Goal: Transaction & Acquisition: Purchase product/service

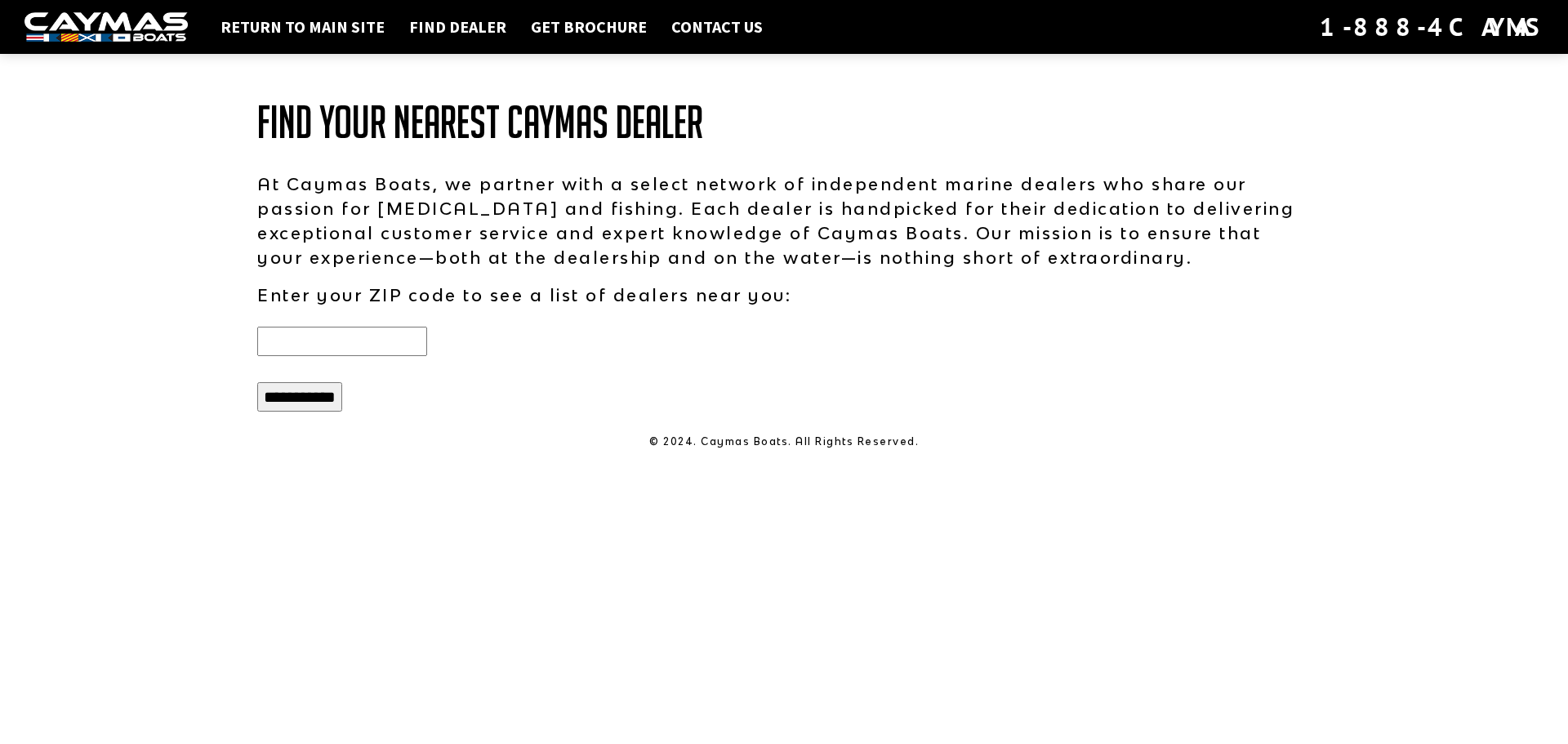
click at [400, 336] on input "text" at bounding box center [342, 341] width 170 height 29
click at [329, 399] on input "**********" at bounding box center [299, 396] width 85 height 29
drag, startPoint x: 327, startPoint y: 334, endPoint x: 174, endPoint y: 337, distance: 153.0
click at [174, 337] on div "Return to main site Find Dealer Get Brochure Contact Us 1-888-4CAYMAS Find Your…" at bounding box center [784, 372] width 1568 height 744
type input "*****"
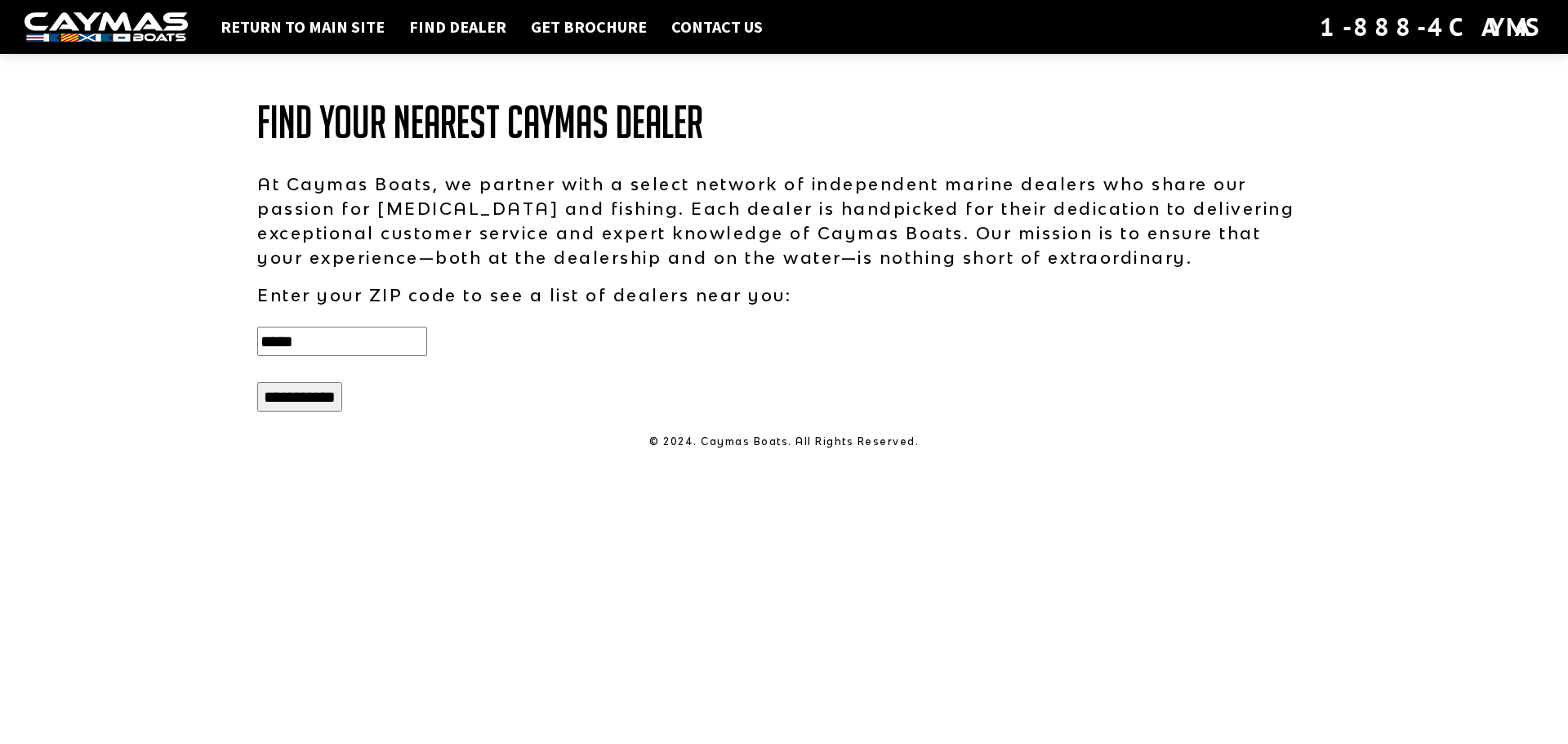
click at [299, 400] on input "**********" at bounding box center [299, 396] width 85 height 29
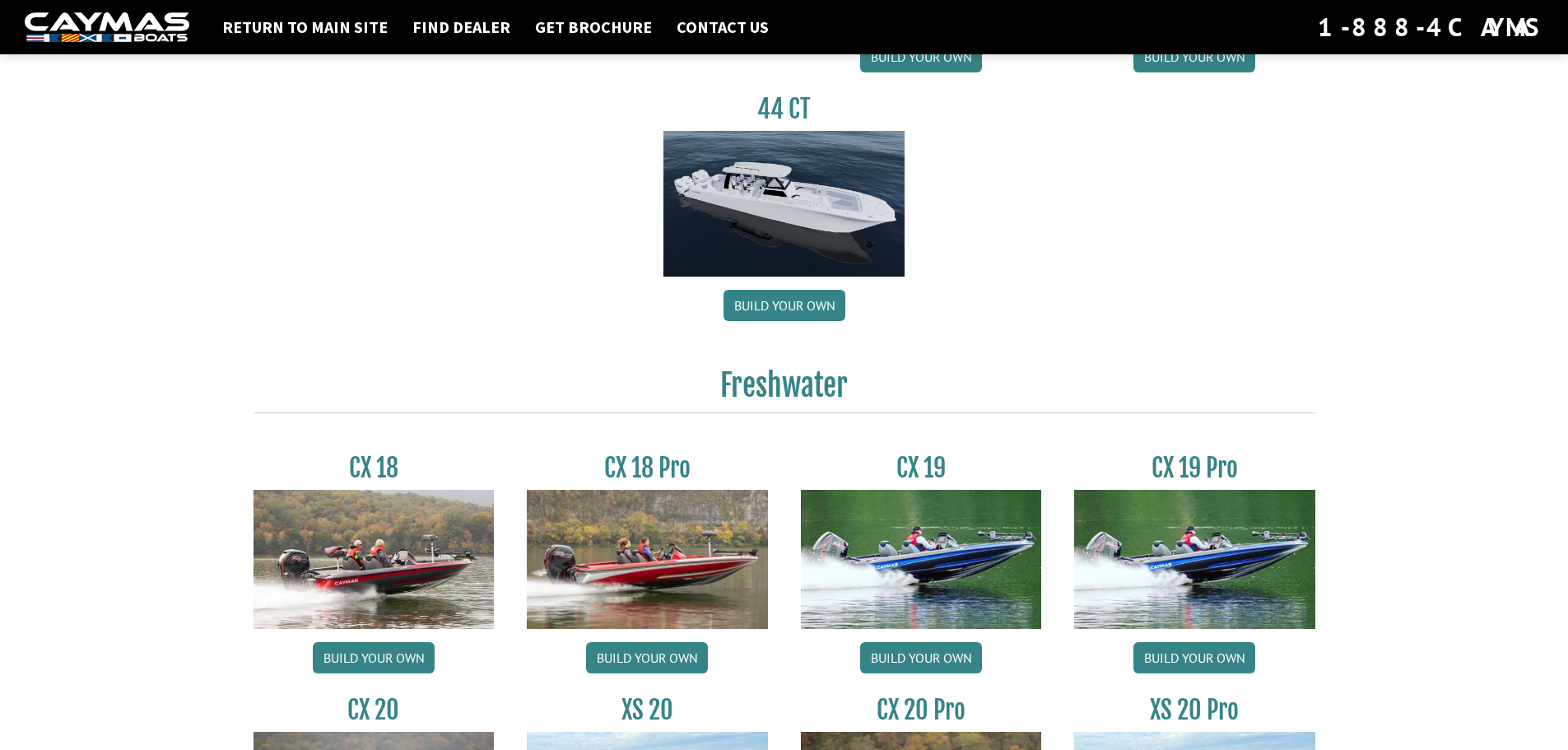
scroll to position [1317, 0]
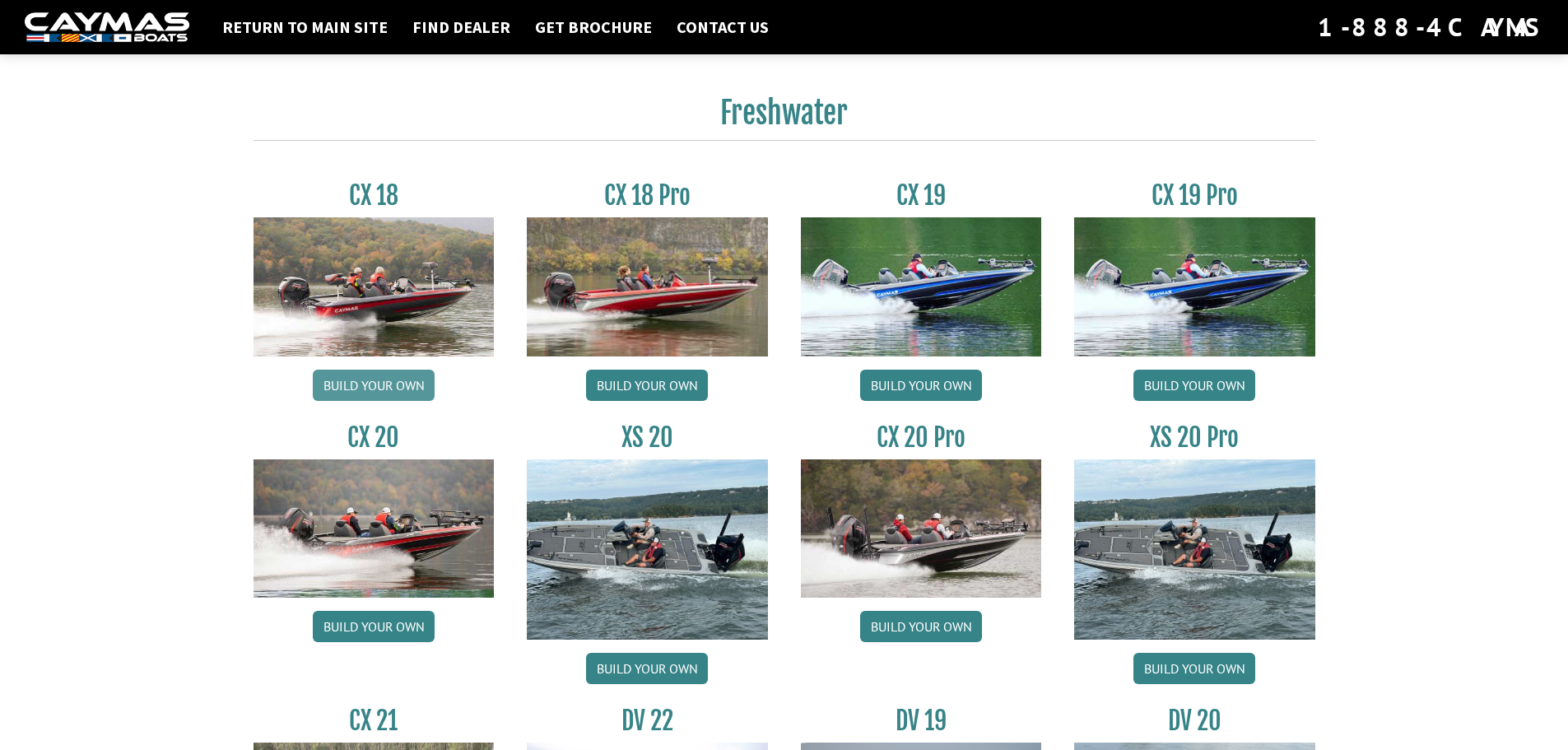
click at [375, 383] on link "Build your own" at bounding box center [374, 385] width 122 height 31
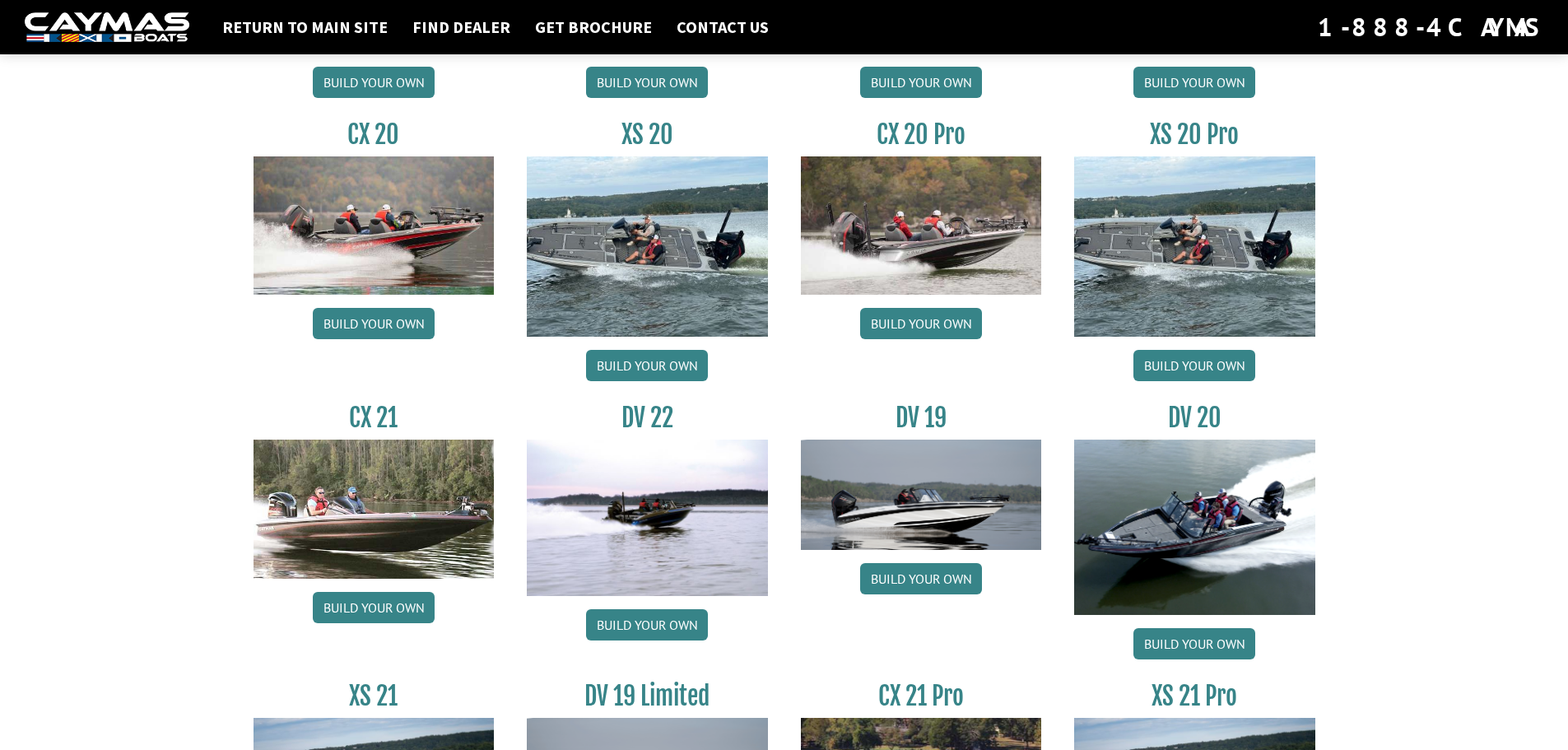
scroll to position [1373, 0]
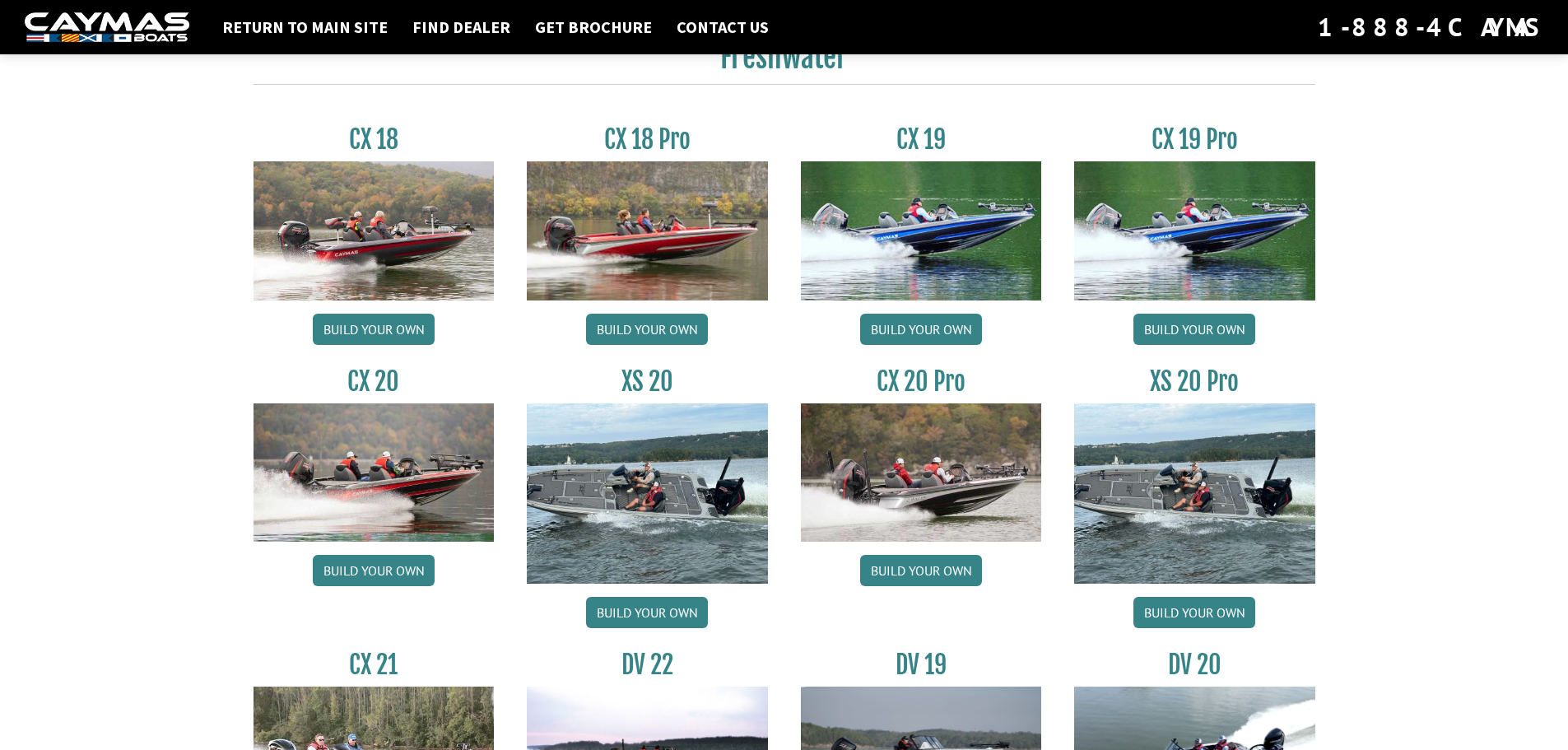
click at [386, 257] on img at bounding box center [374, 230] width 241 height 138
click at [384, 324] on link "Build your own" at bounding box center [374, 329] width 122 height 31
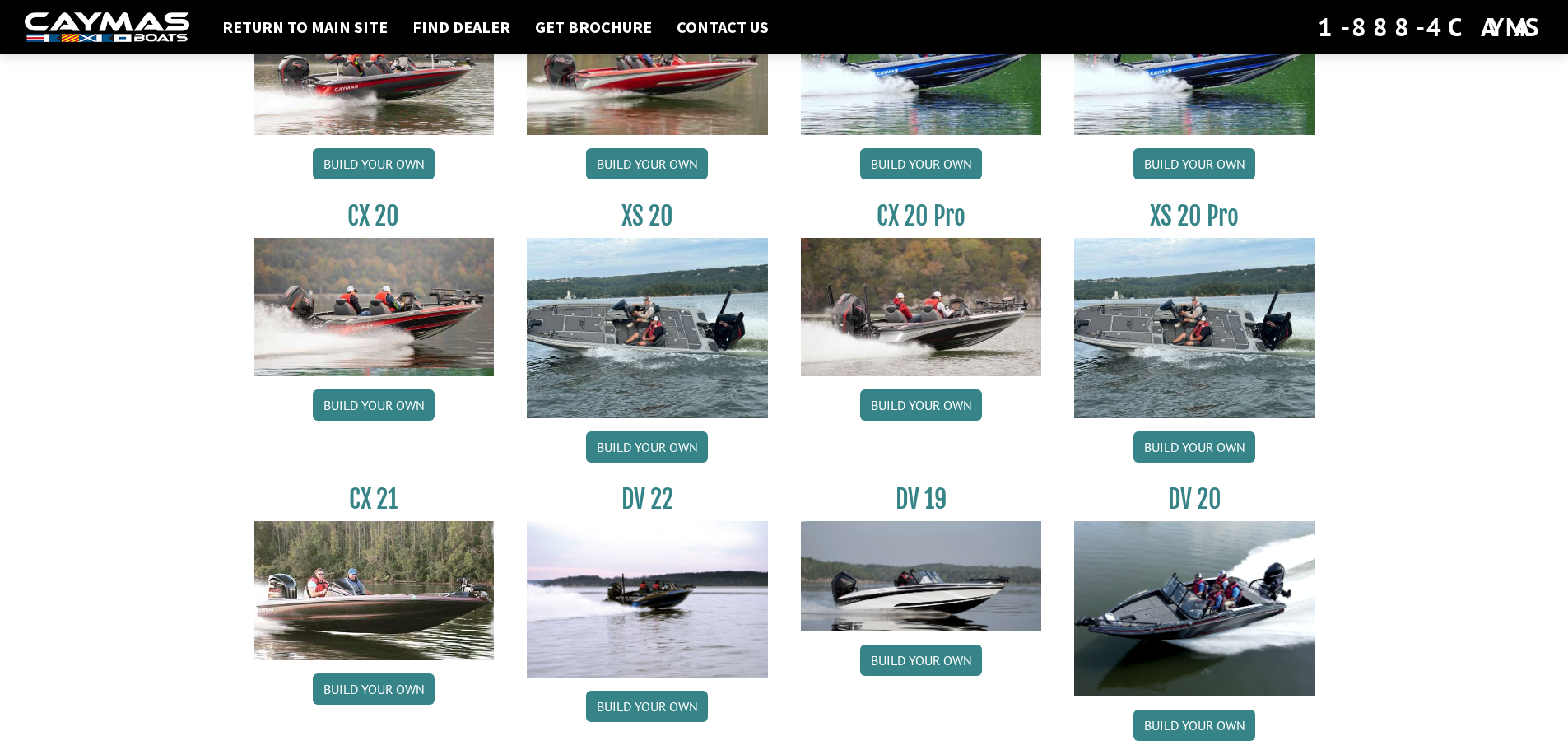
scroll to position [1208, 0]
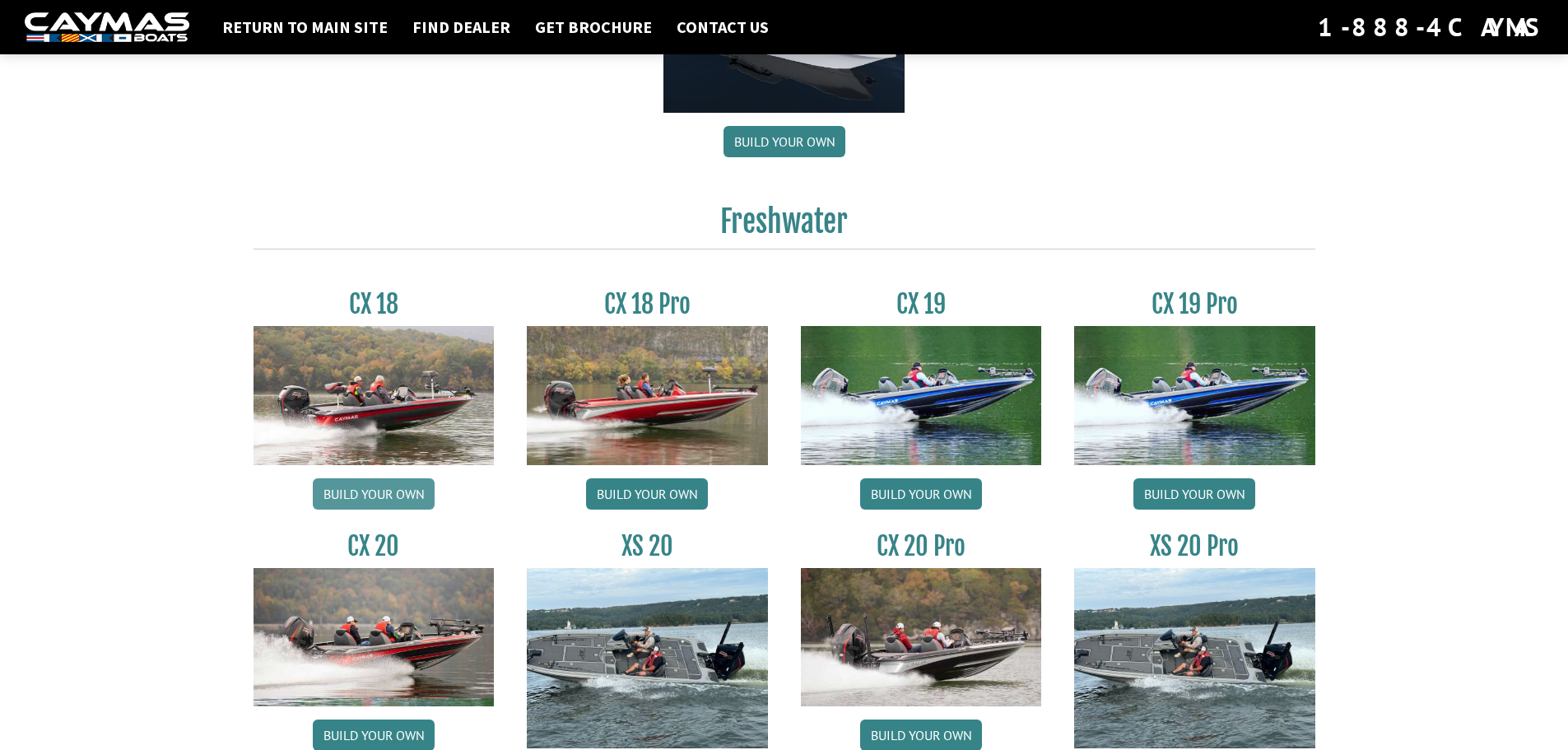
click at [385, 495] on link "Build your own" at bounding box center [374, 493] width 122 height 31
click at [382, 491] on link "Build your own" at bounding box center [374, 493] width 122 height 31
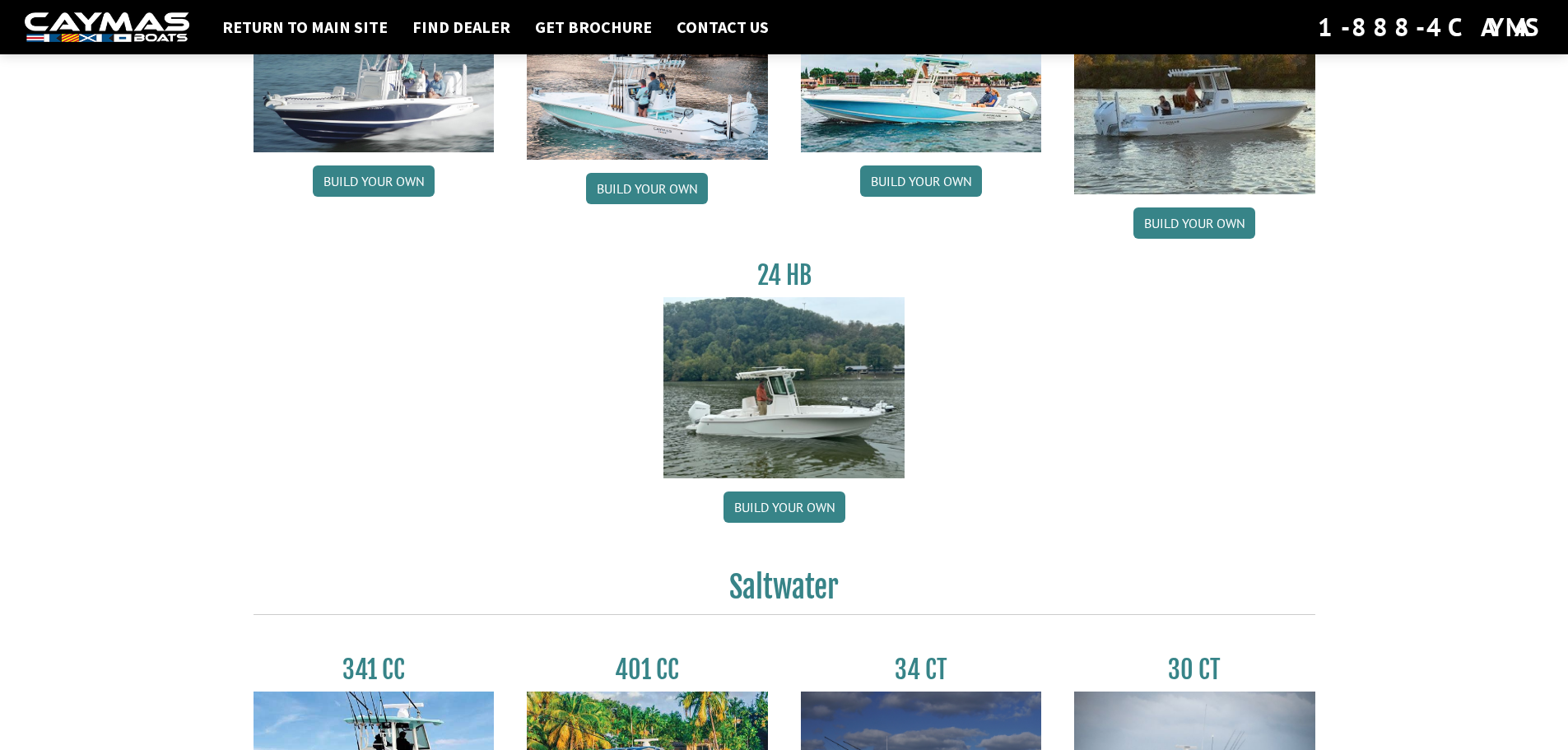
scroll to position [0, 0]
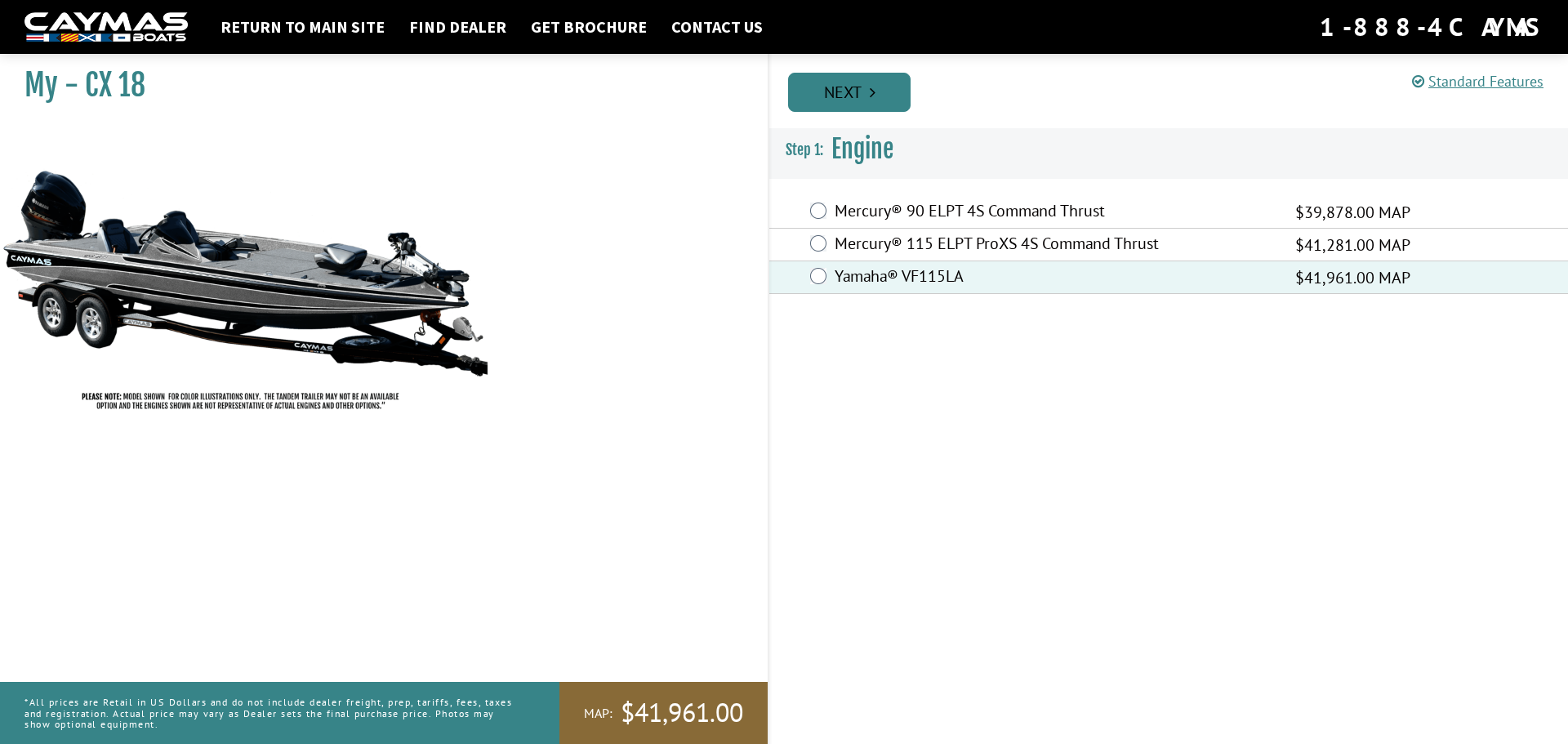
click at [855, 86] on link "Next" at bounding box center [850, 92] width 123 height 39
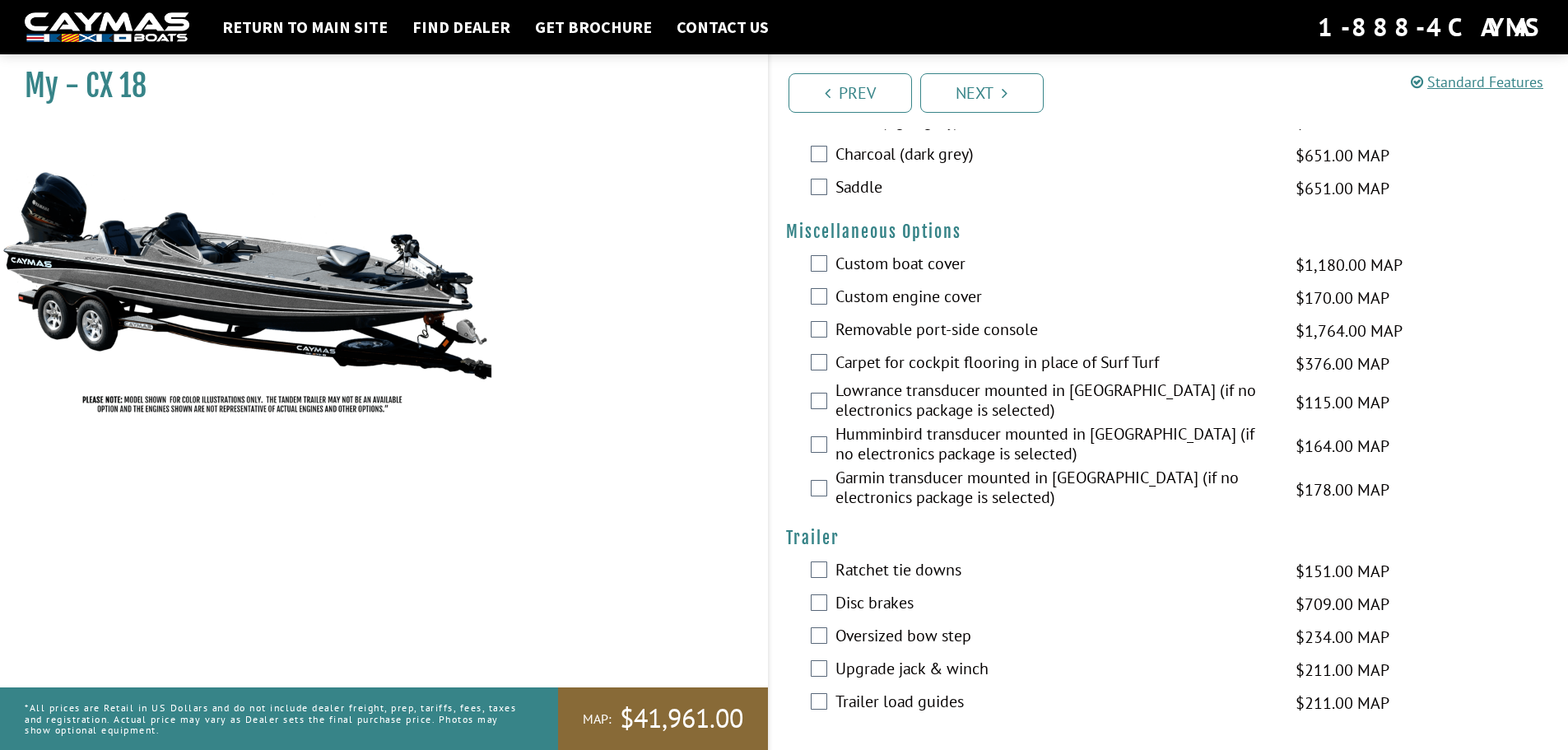
scroll to position [550, 0]
click at [978, 92] on link "Next" at bounding box center [982, 93] width 124 height 39
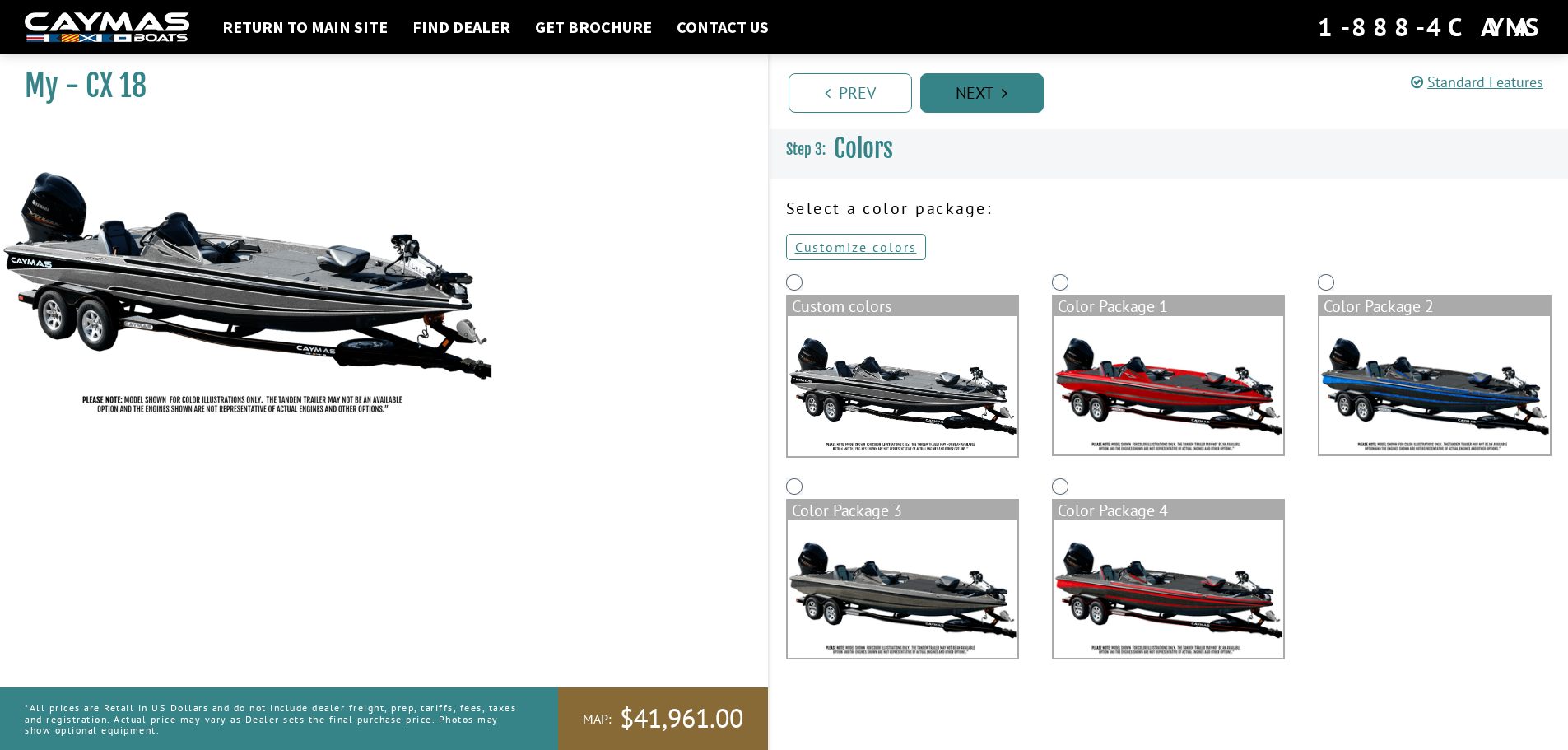
scroll to position [0, 0]
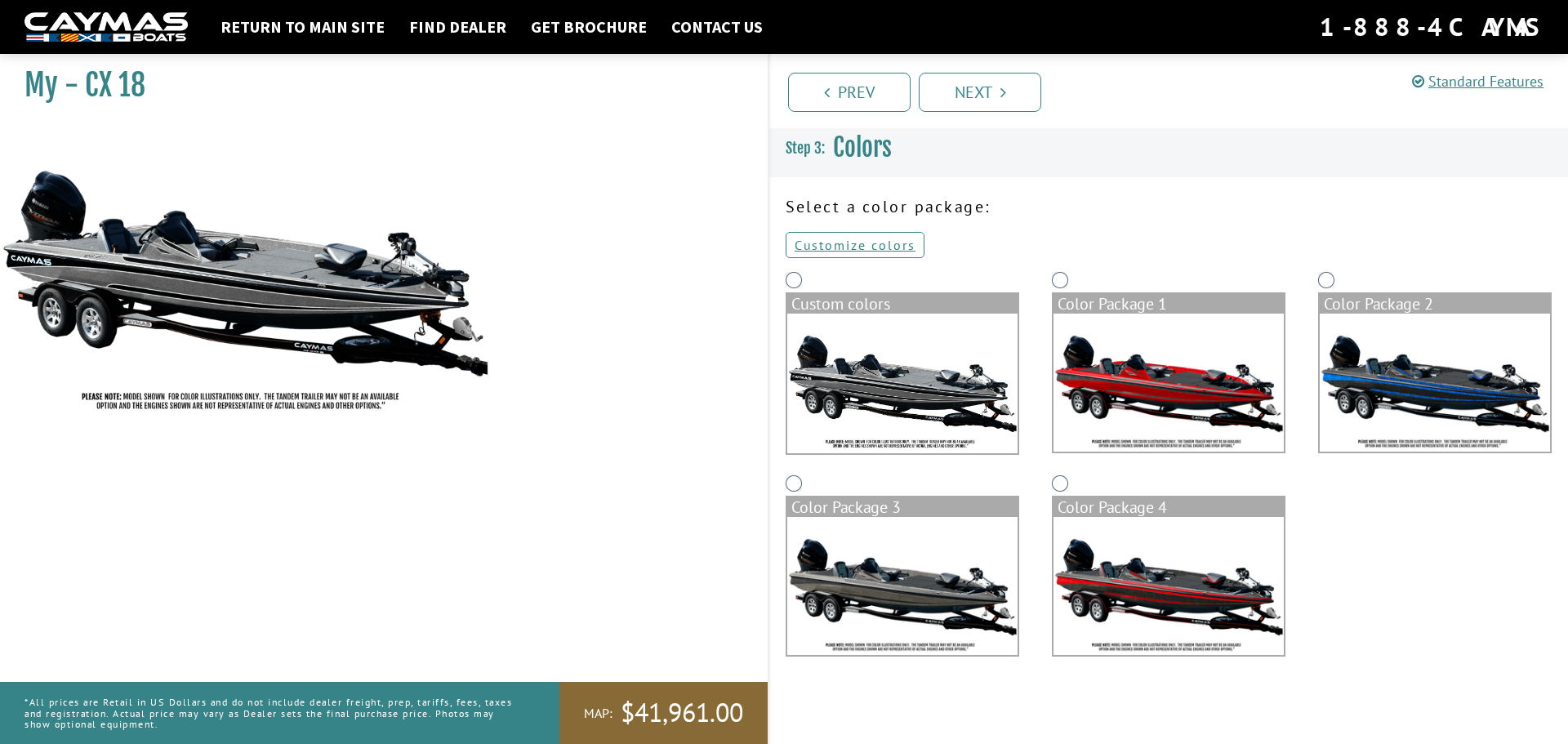
click at [854, 401] on img at bounding box center [903, 383] width 231 height 139
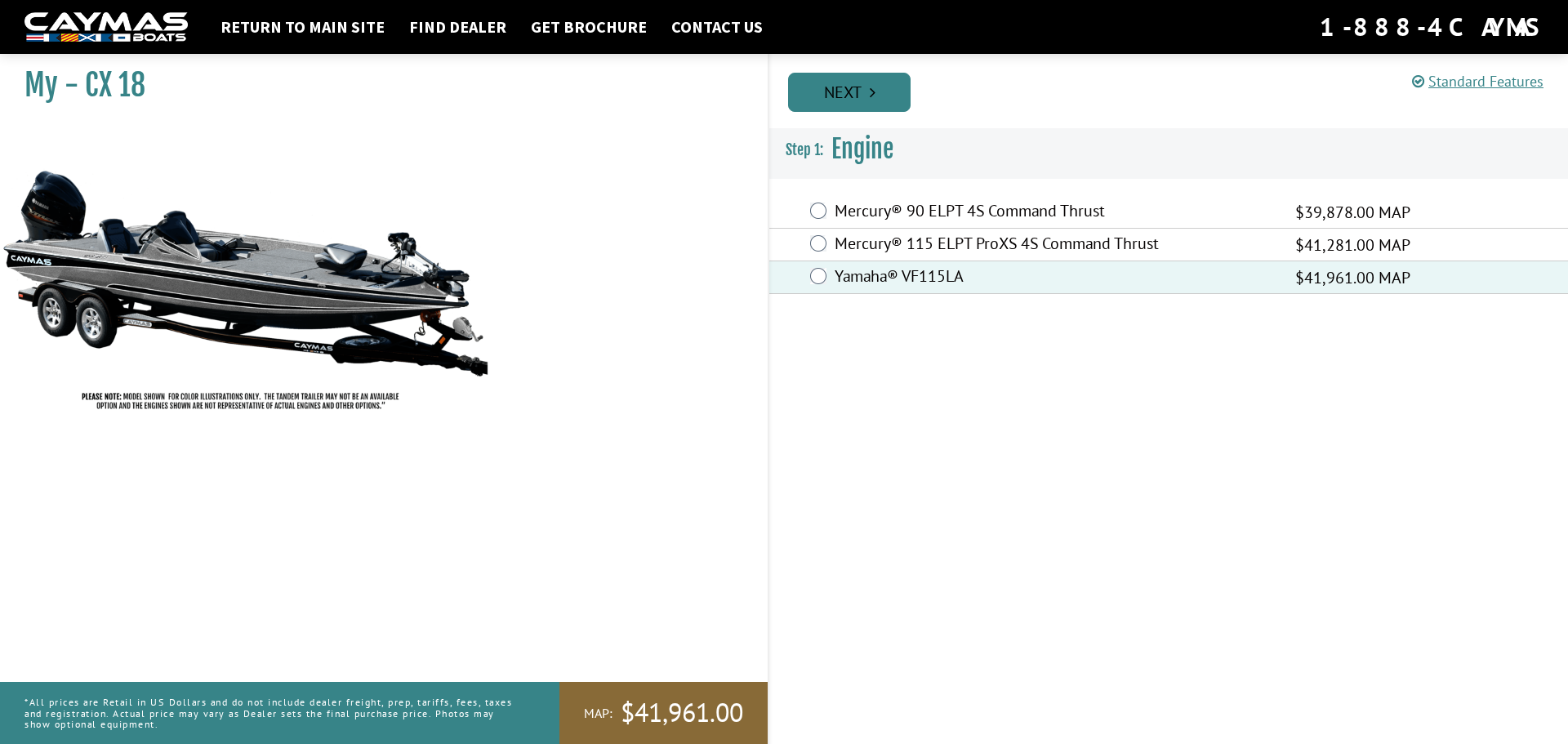
click at [850, 91] on link "Next" at bounding box center [850, 92] width 123 height 39
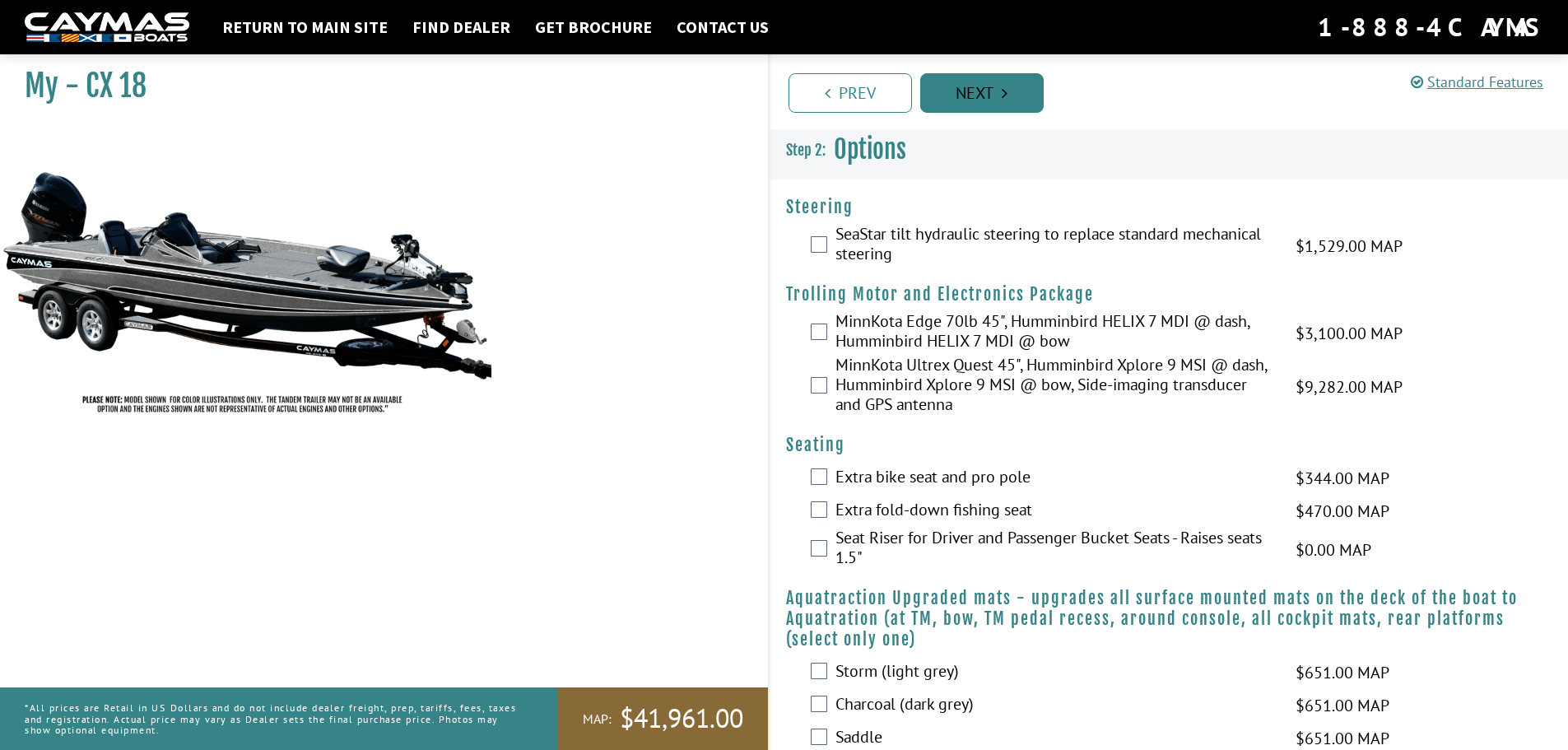
click at [991, 84] on link "Next" at bounding box center [982, 93] width 124 height 39
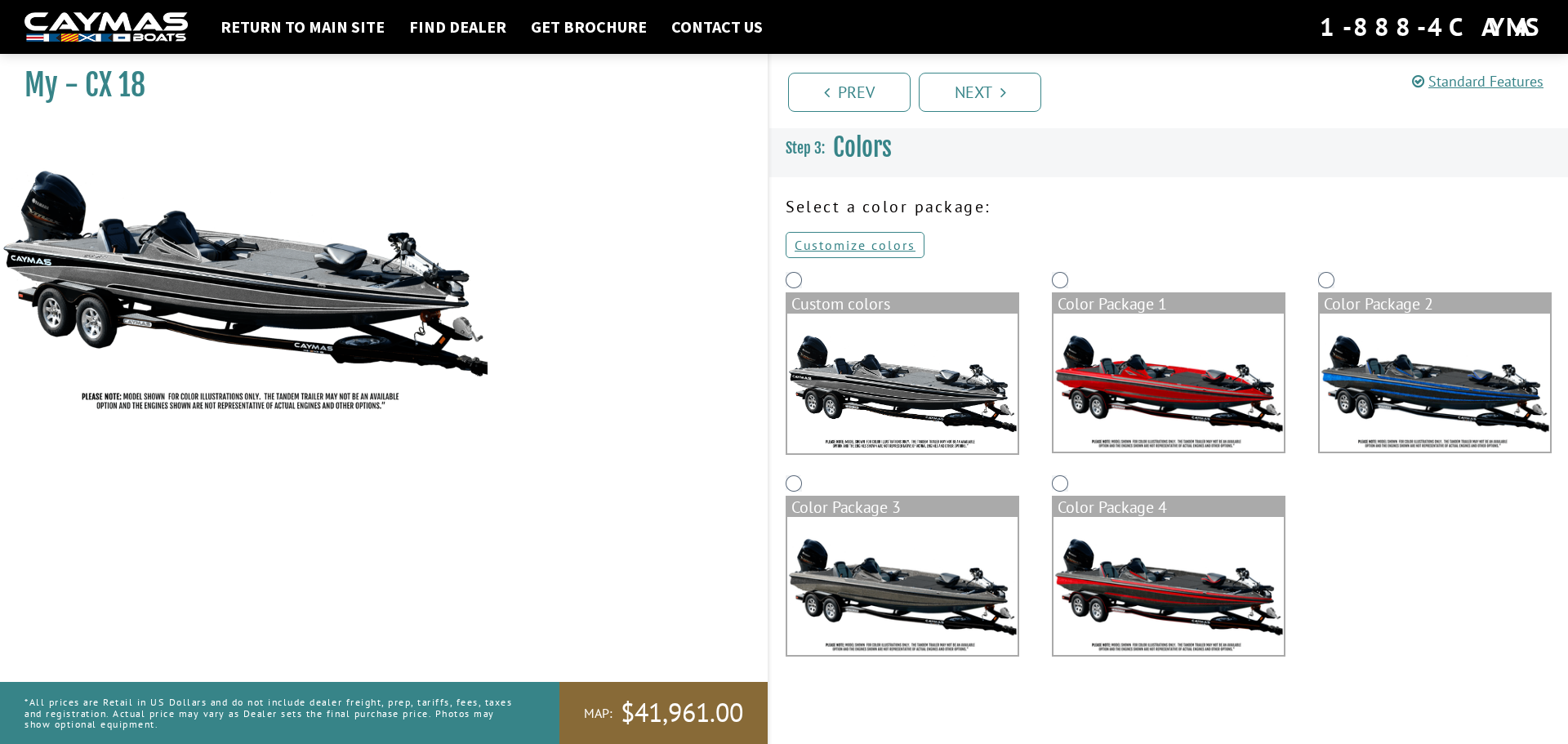
click at [1152, 382] on img at bounding box center [1169, 382] width 231 height 138
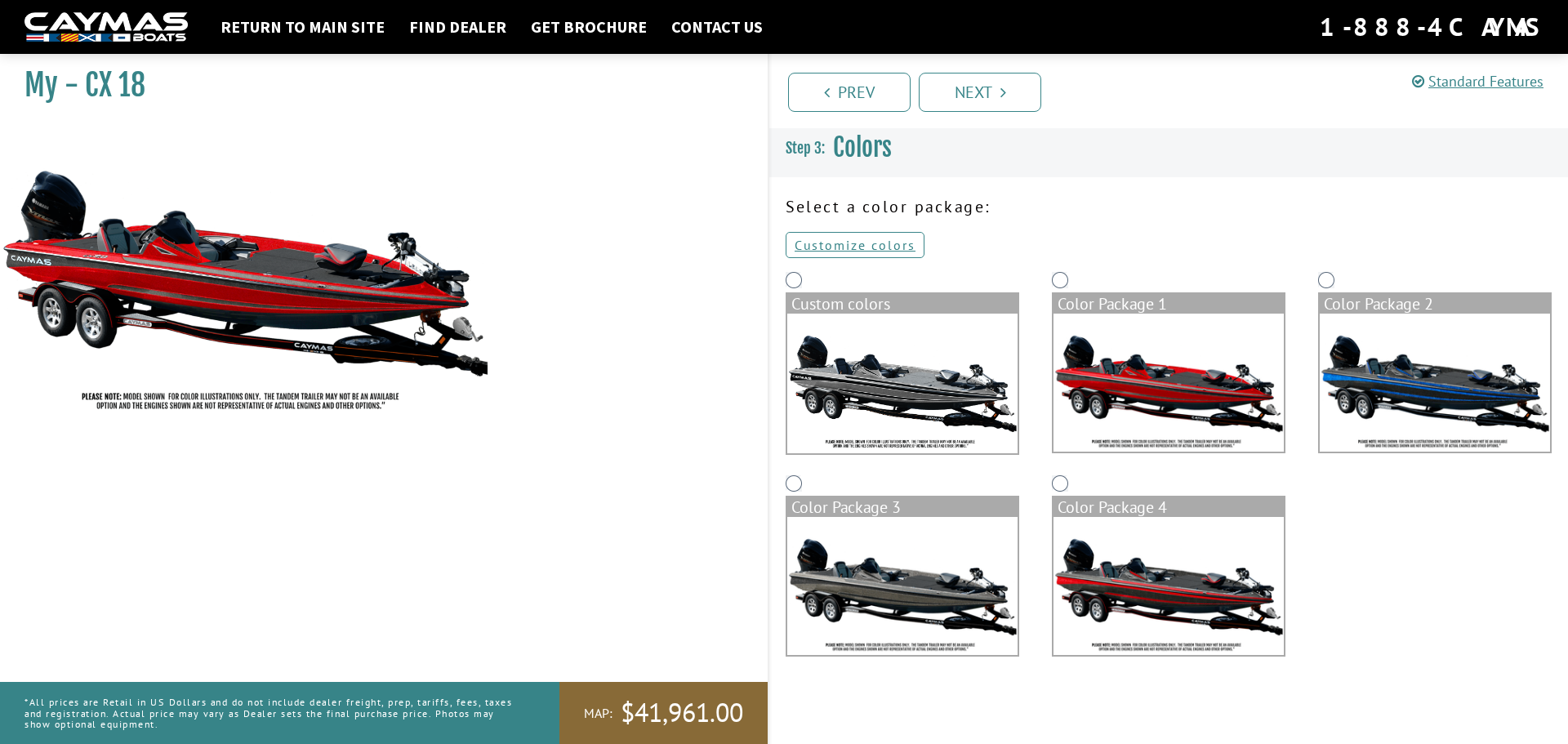
click at [914, 395] on img at bounding box center [903, 383] width 231 height 139
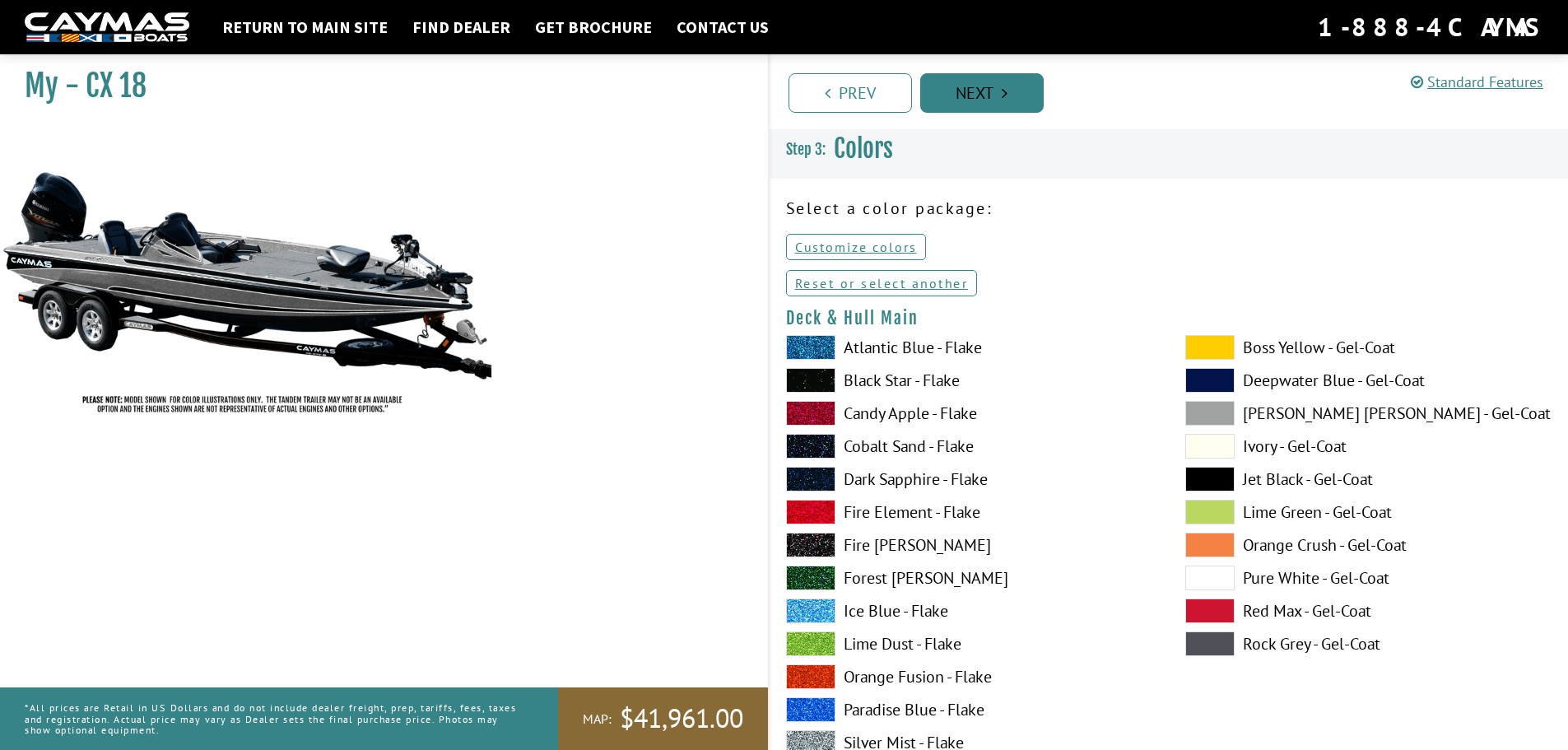
click at [996, 84] on link "Next" at bounding box center [982, 93] width 124 height 39
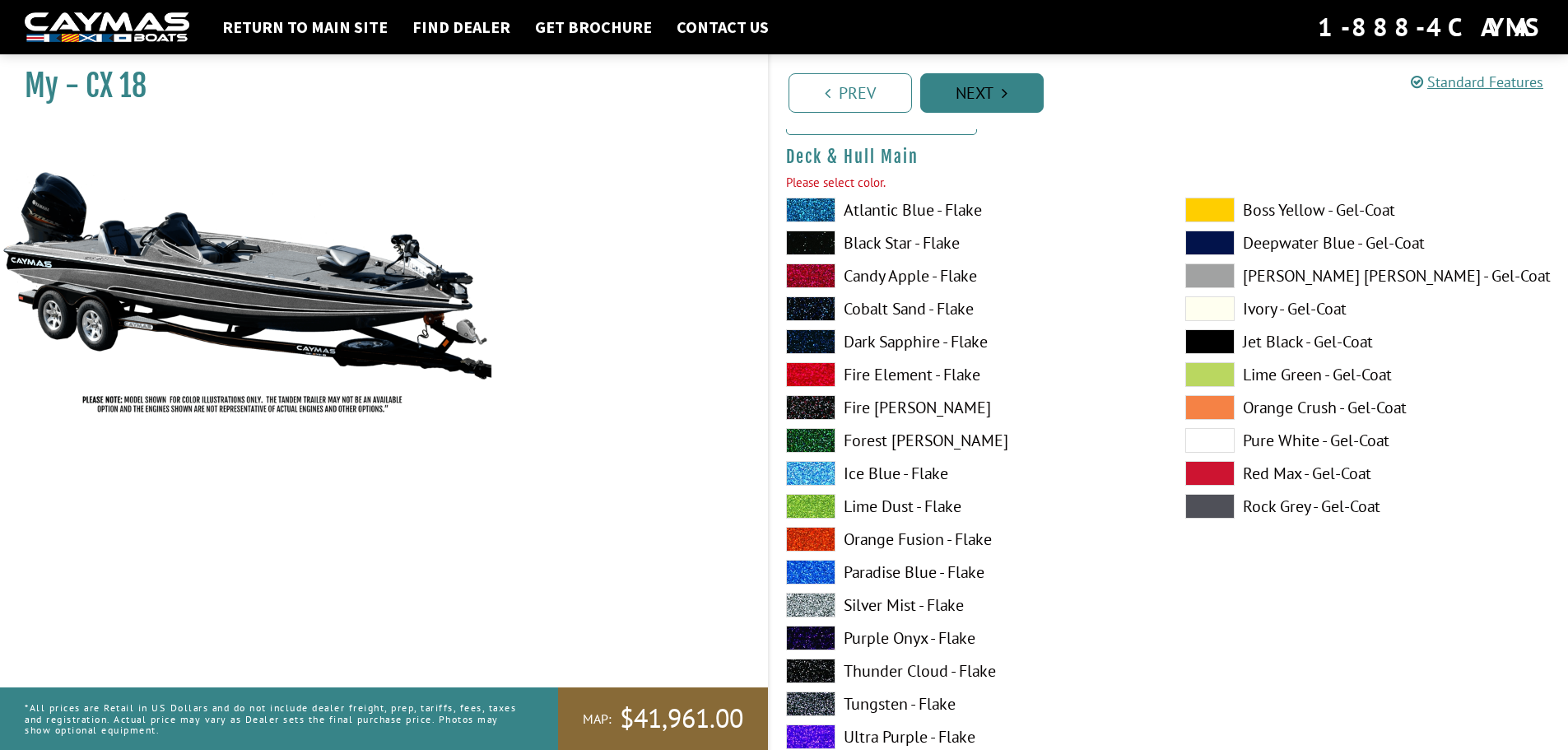
scroll to position [171, 0]
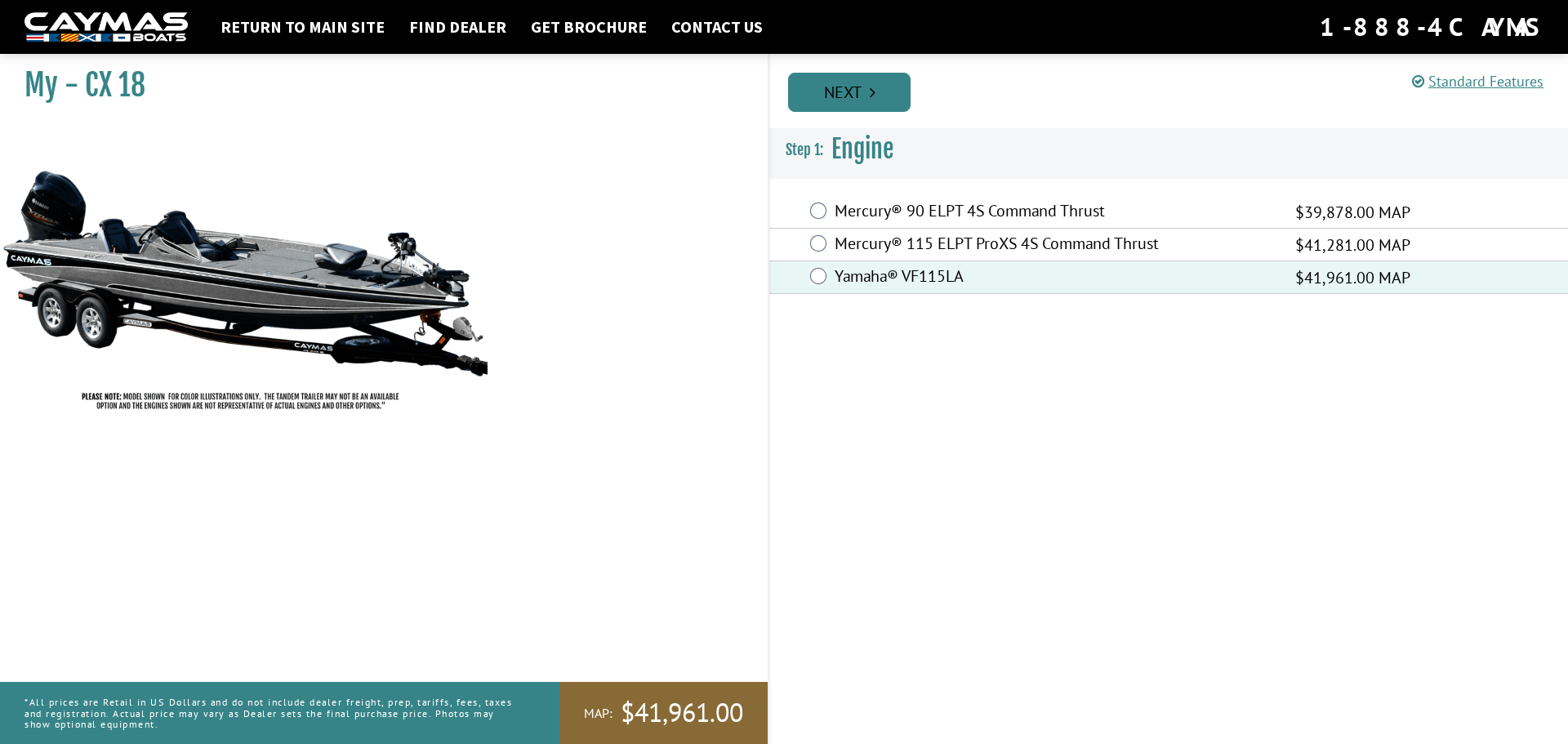
click at [850, 100] on link "Next" at bounding box center [850, 92] width 123 height 39
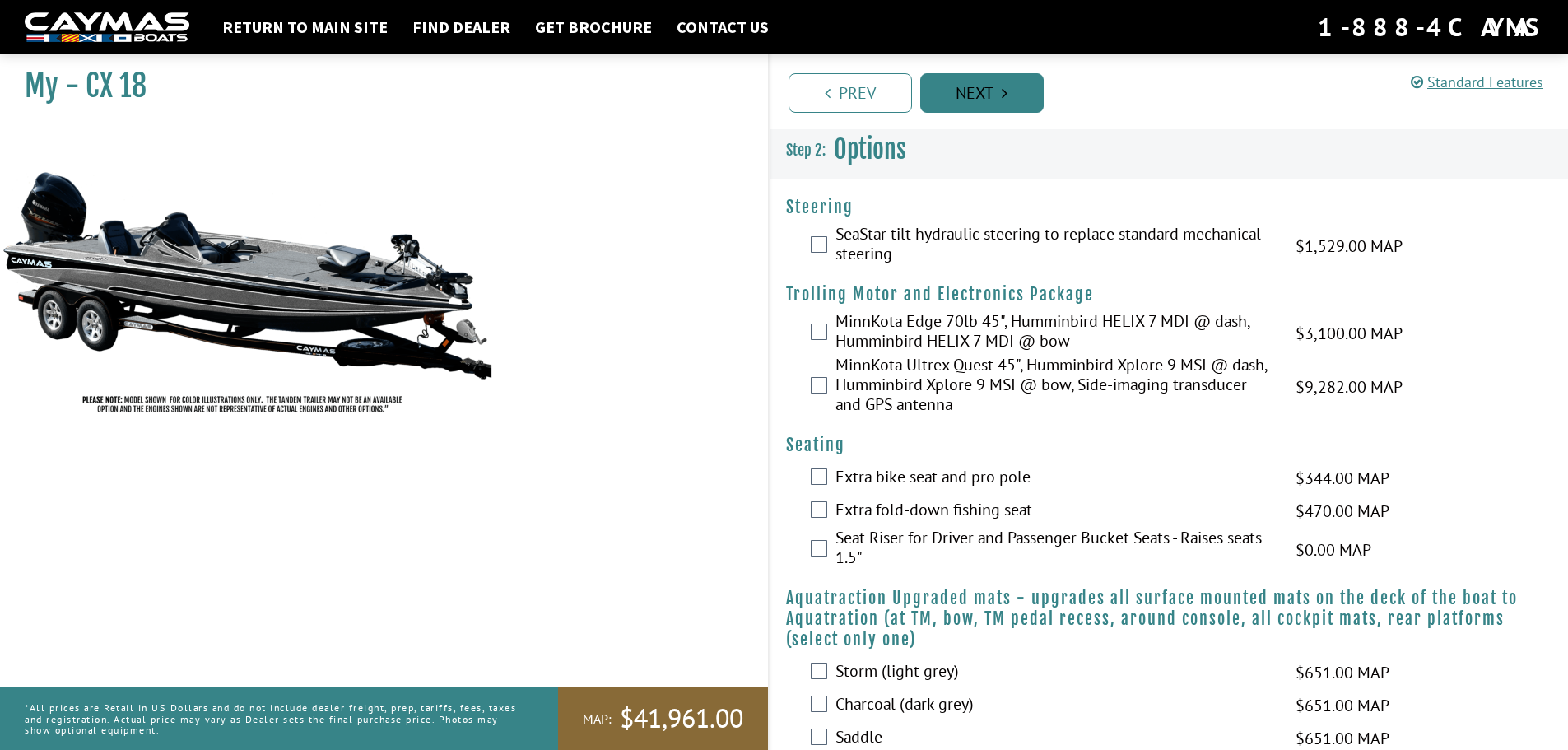
click at [962, 94] on link "Next" at bounding box center [982, 93] width 124 height 39
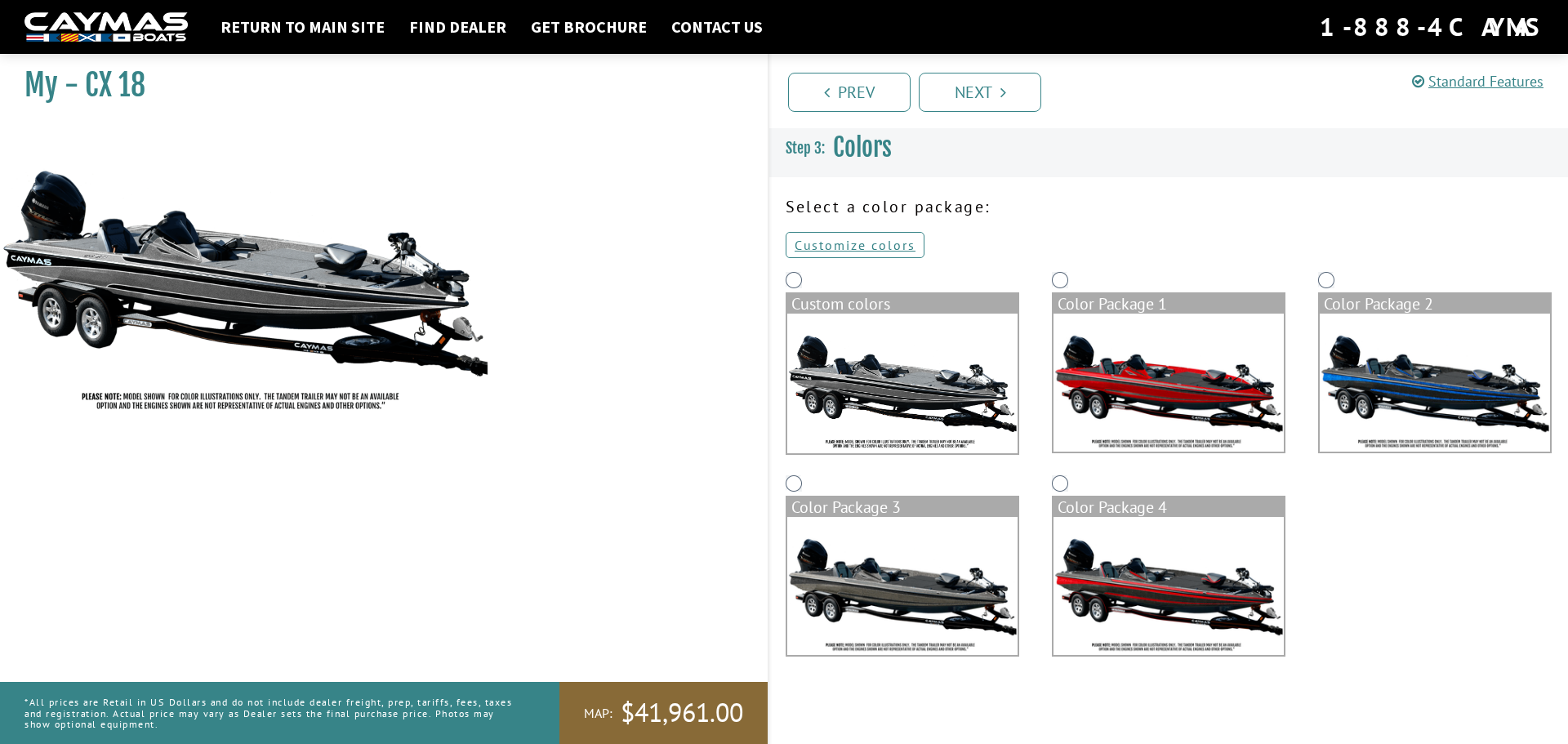
click at [1421, 398] on img at bounding box center [1434, 382] width 231 height 138
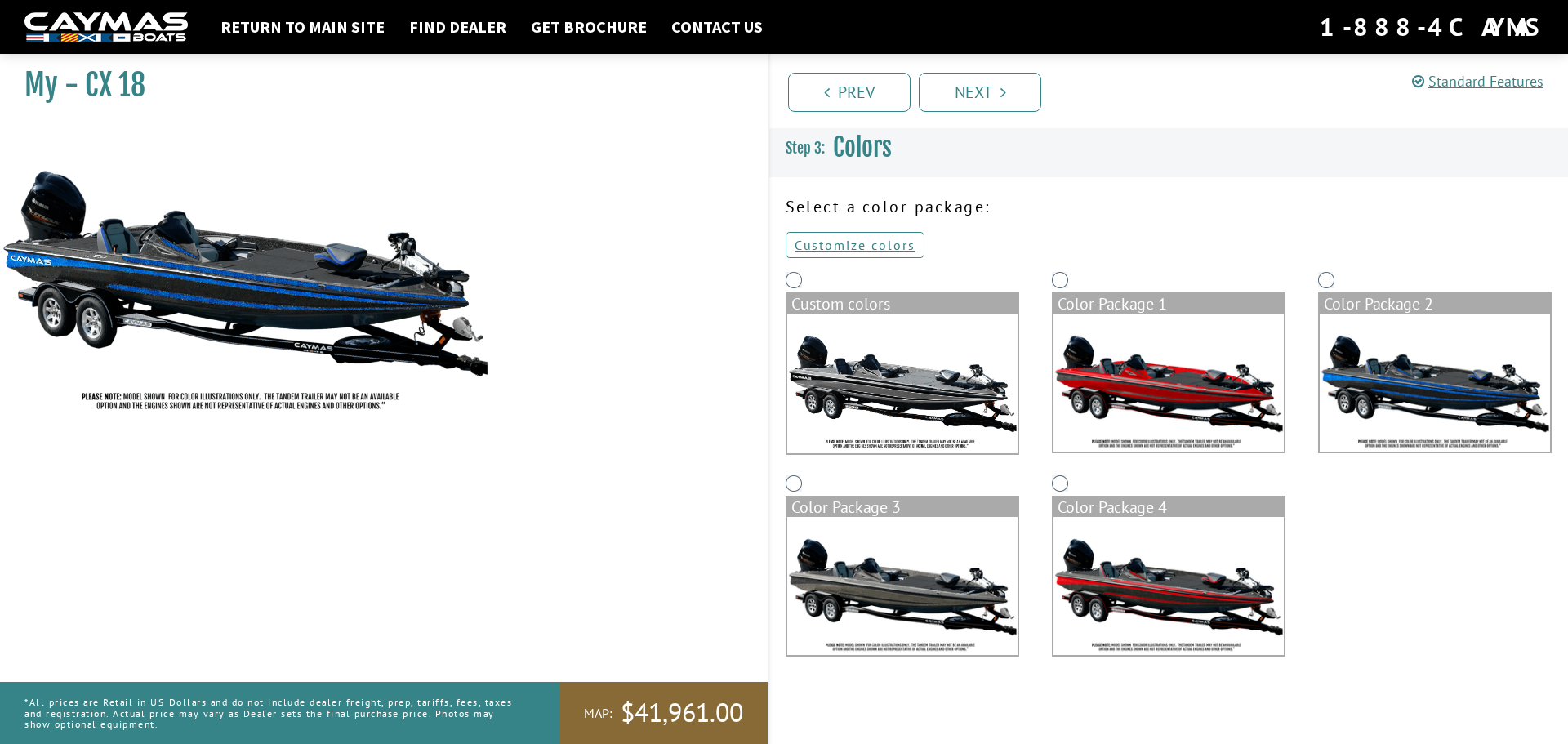
click at [1161, 399] on img at bounding box center [1169, 382] width 231 height 138
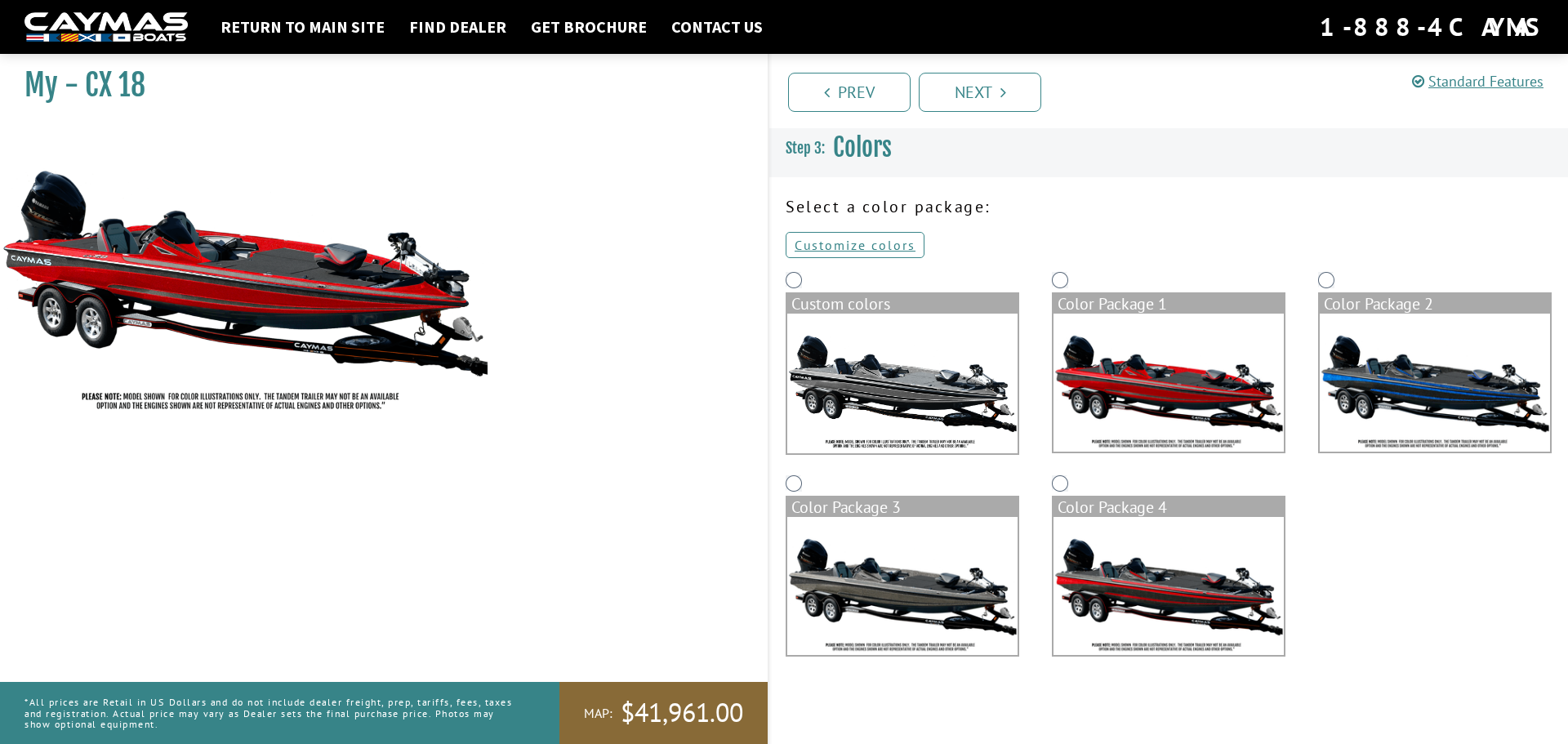
click at [1128, 588] on img at bounding box center [1169, 586] width 231 height 138
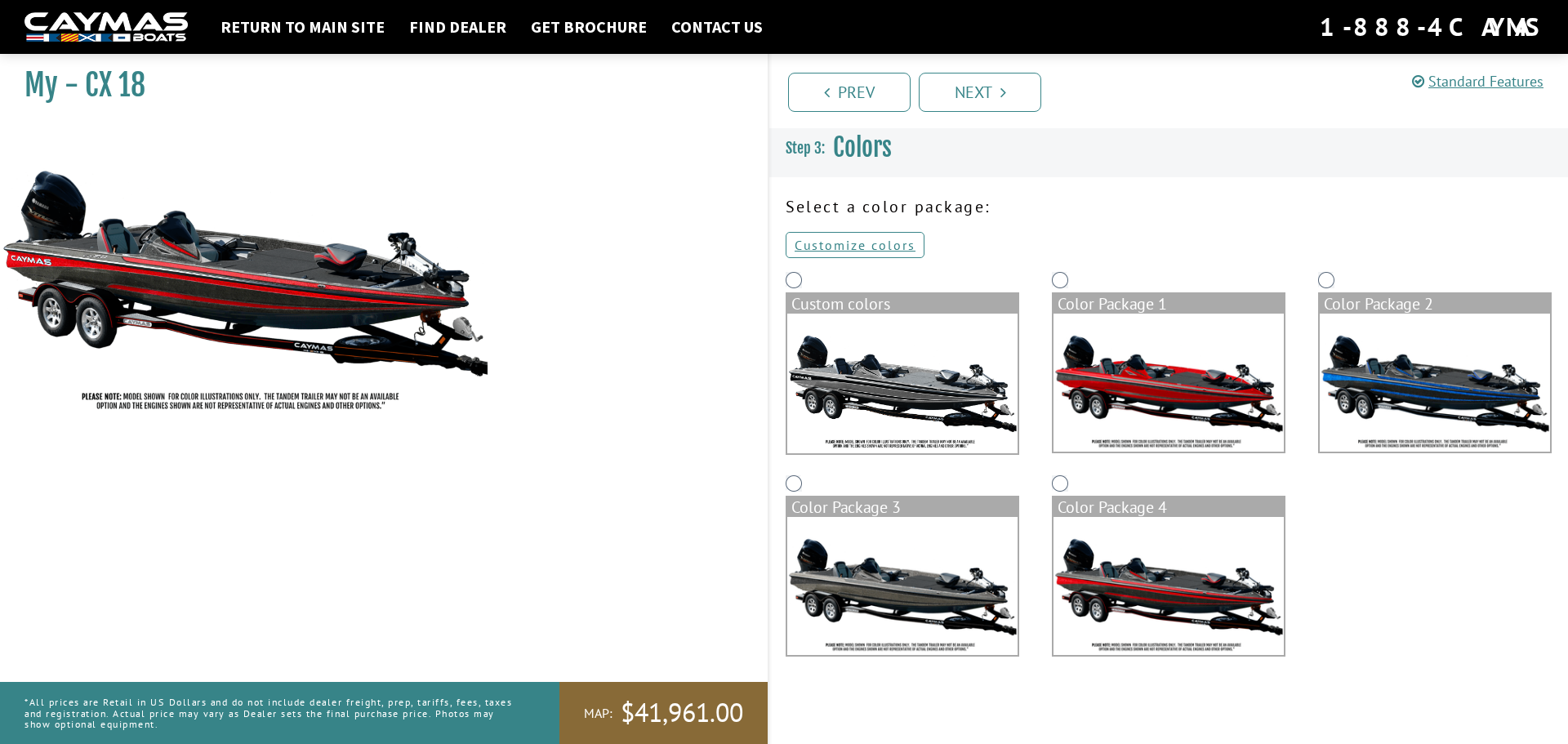
click at [930, 377] on img at bounding box center [903, 383] width 231 height 139
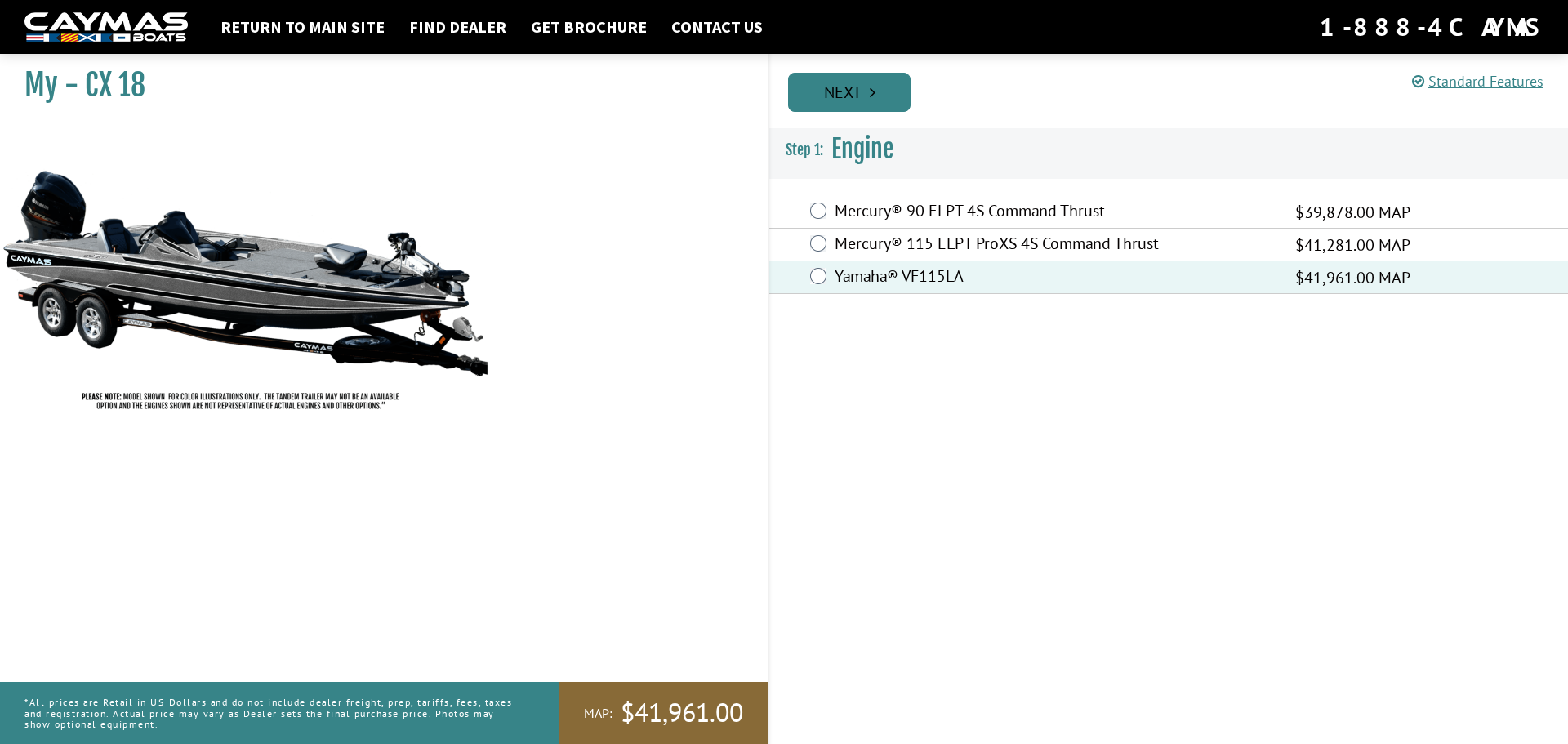
click at [865, 98] on link "Next" at bounding box center [850, 92] width 123 height 39
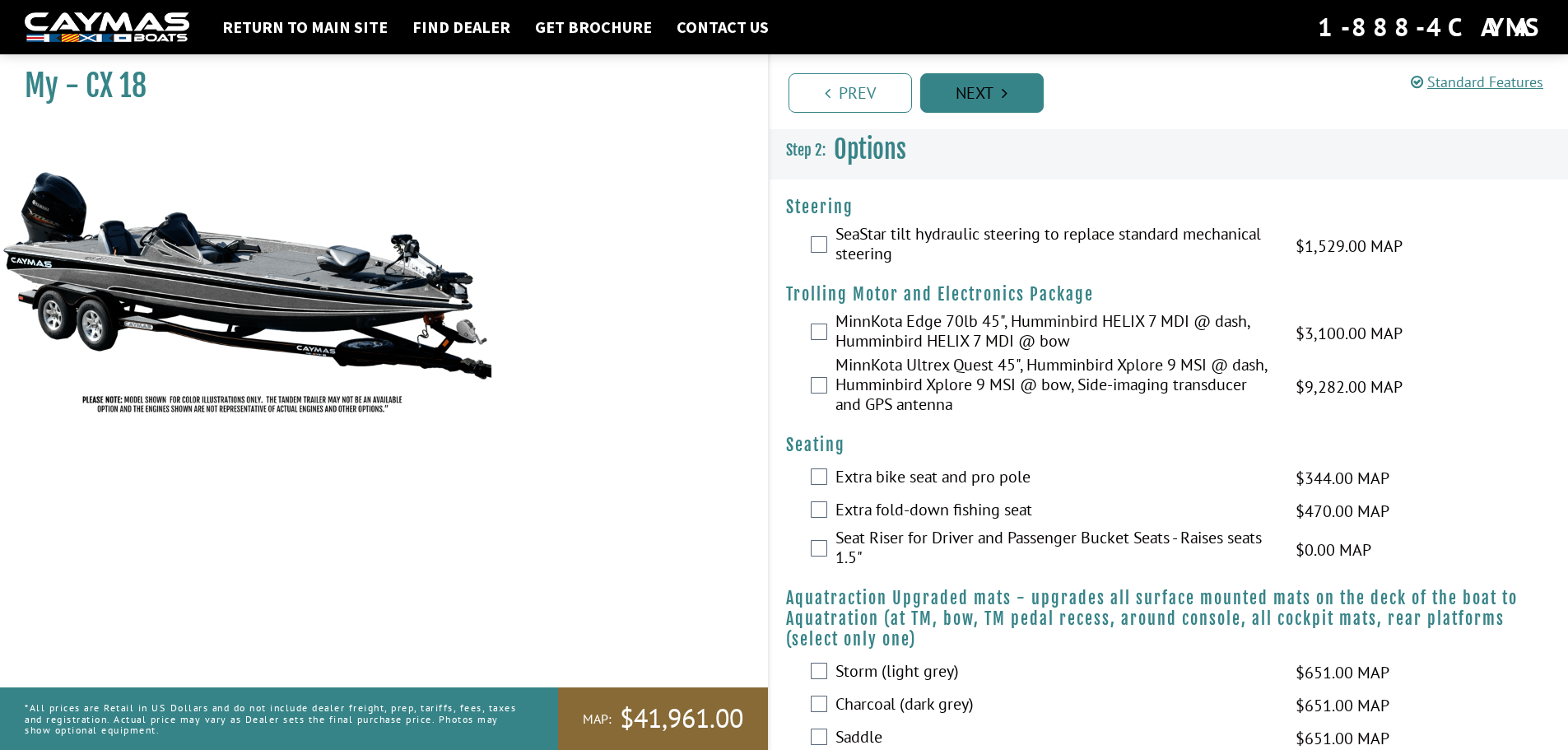
click at [998, 85] on link "Next" at bounding box center [982, 93] width 124 height 39
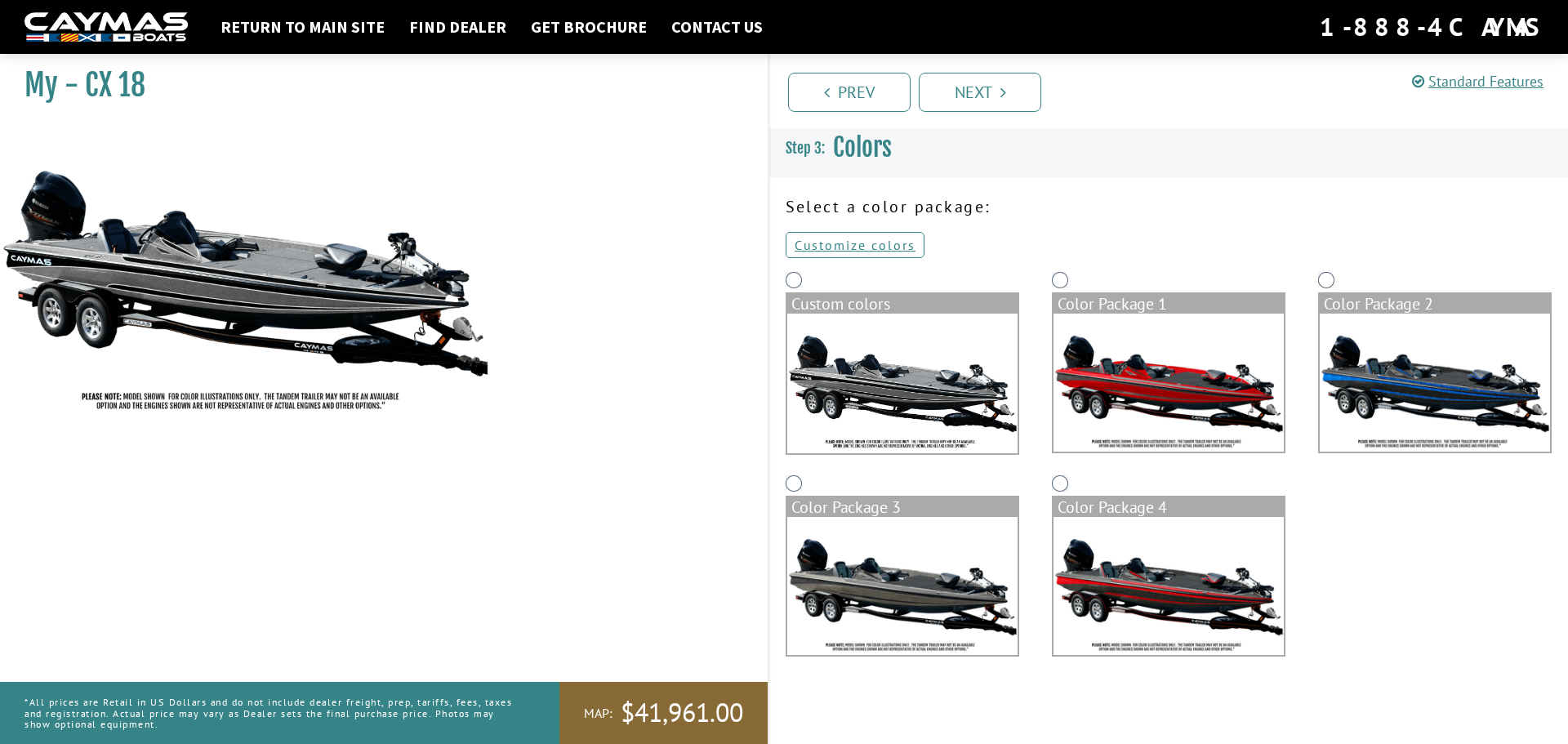
click at [915, 590] on img at bounding box center [903, 586] width 231 height 138
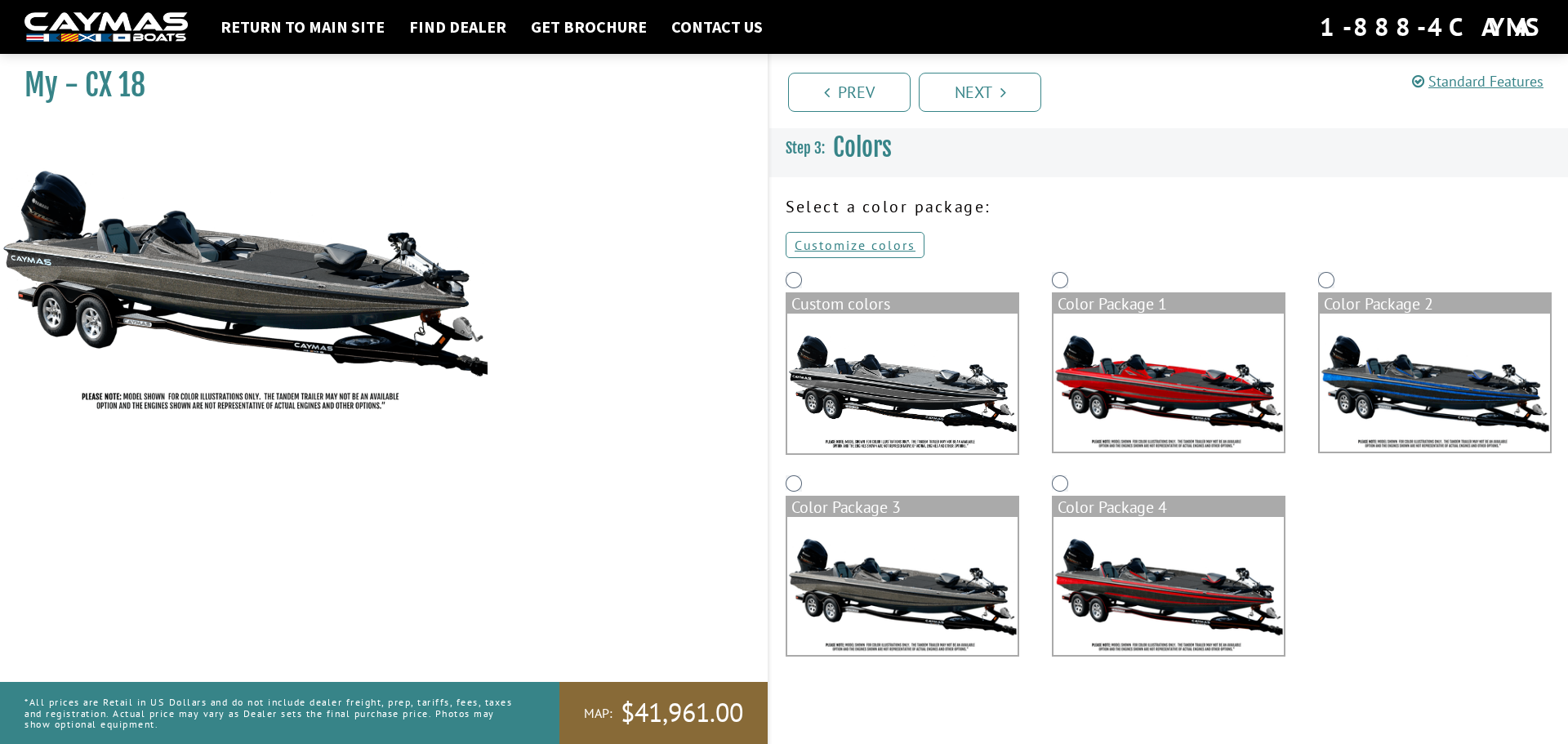
click at [1132, 596] on img at bounding box center [1169, 586] width 231 height 138
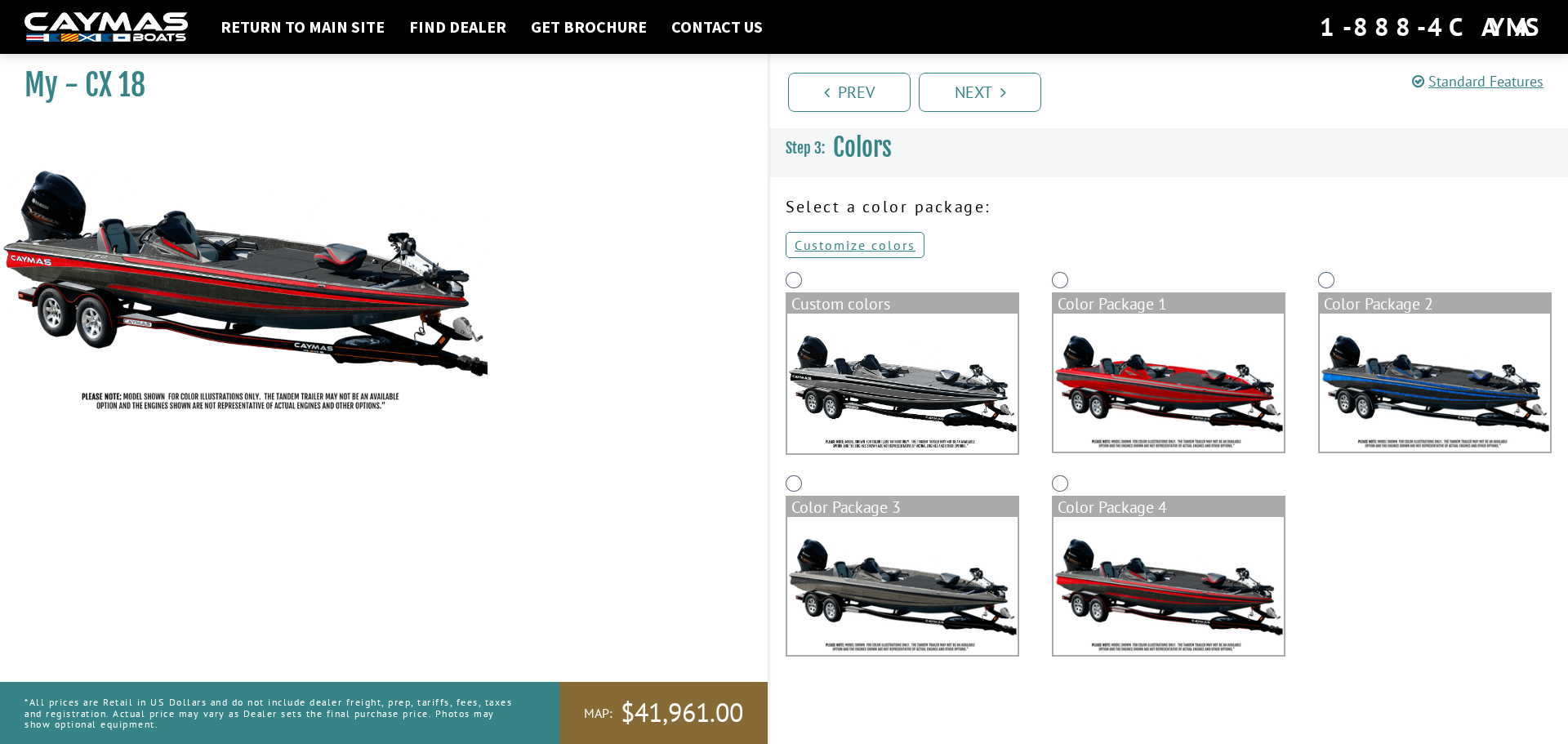
click at [1442, 396] on img at bounding box center [1434, 382] width 231 height 138
